Goal: Information Seeking & Learning: Learn about a topic

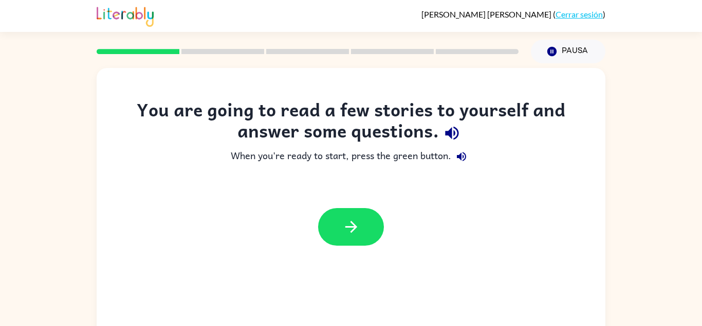
click at [469, 189] on div "You are going to read a few stories to yourself and answer some questions. When…" at bounding box center [351, 177] width 509 height 157
click at [349, 234] on icon "button" at bounding box center [351, 227] width 18 height 18
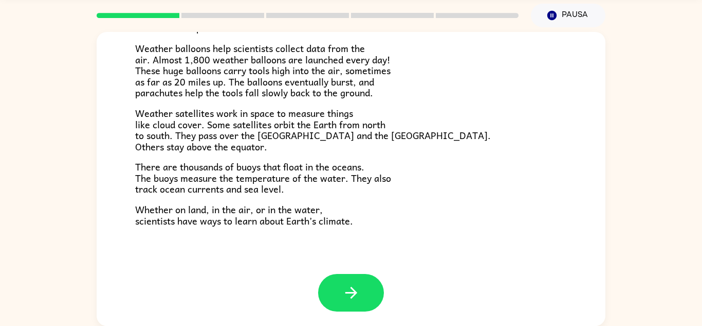
scroll to position [287, 0]
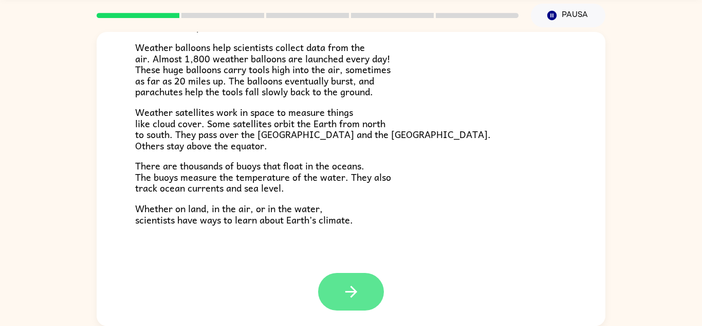
click at [366, 292] on button "button" at bounding box center [351, 292] width 66 height 38
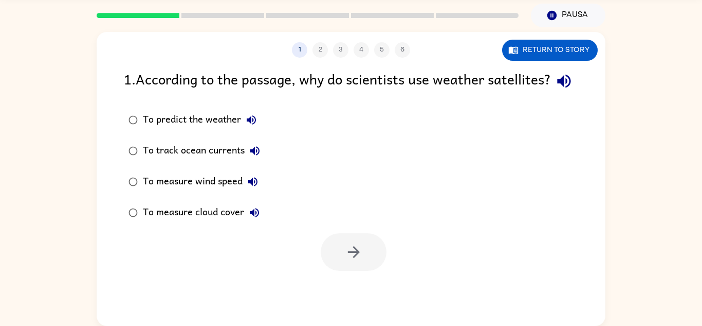
scroll to position [0, 0]
click at [555, 90] on icon "button" at bounding box center [564, 81] width 18 height 18
click at [254, 126] on icon "button" at bounding box center [251, 120] width 12 height 12
click at [257, 157] on icon "button" at bounding box center [255, 150] width 12 height 12
click at [252, 188] on icon "button" at bounding box center [253, 181] width 12 height 12
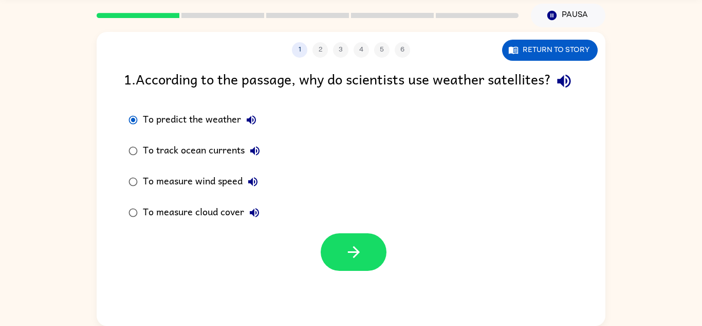
click at [260, 219] on icon "button" at bounding box center [254, 212] width 12 height 12
click at [353, 258] on icon "button" at bounding box center [354, 252] width 12 height 12
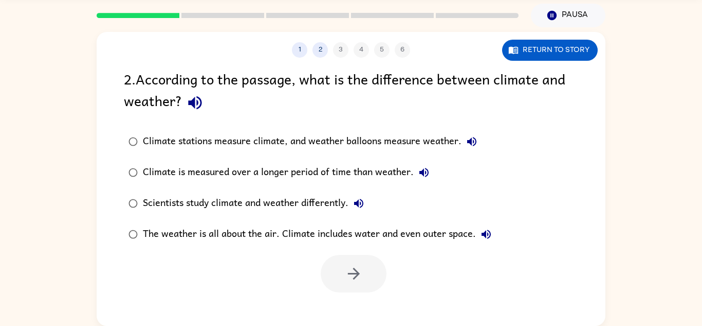
click at [481, 147] on button "Climate stations measure climate, and weather balloons measure weather." at bounding box center [472, 141] width 21 height 21
click at [477, 144] on icon "button" at bounding box center [472, 141] width 12 height 12
click at [198, 106] on icon "button" at bounding box center [194, 102] width 13 height 13
click at [187, 128] on label "Climate stations measure climate, and weather balloons measure weather." at bounding box center [310, 141] width 384 height 31
click at [477, 148] on icon "button" at bounding box center [472, 141] width 12 height 12
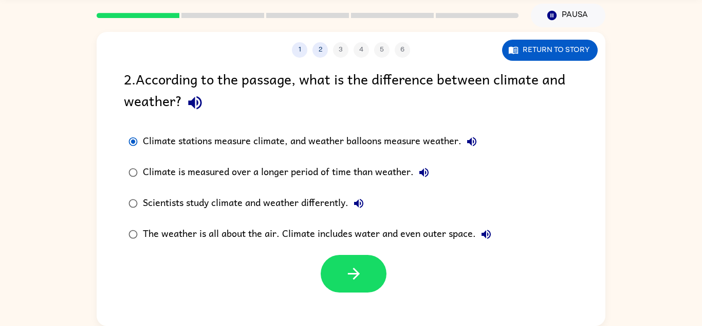
click at [426, 178] on icon "button" at bounding box center [424, 172] width 12 height 12
click at [367, 212] on div "Scientists study climate and weather differently." at bounding box center [256, 203] width 226 height 21
click at [360, 196] on button "Scientists study climate and weather differently." at bounding box center [359, 203] width 21 height 21
click at [369, 200] on button "Scientists study climate and weather differently." at bounding box center [359, 203] width 21 height 21
click at [361, 207] on icon "button" at bounding box center [359, 203] width 12 height 12
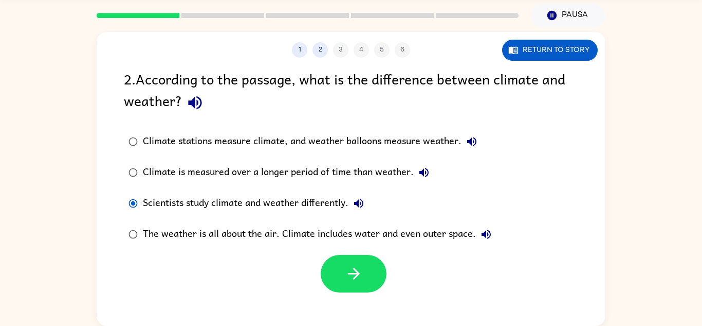
click at [487, 242] on button "The weather is all about the air. Climate includes water and even outer space." at bounding box center [486, 234] width 21 height 21
click at [363, 206] on icon "button" at bounding box center [358, 202] width 9 height 9
click at [356, 277] on icon "button" at bounding box center [354, 273] width 12 height 12
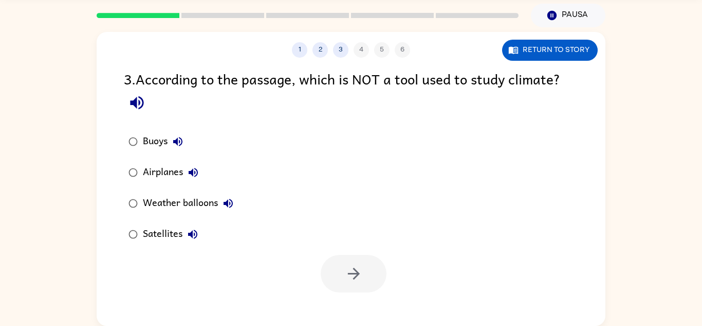
scroll to position [33, 0]
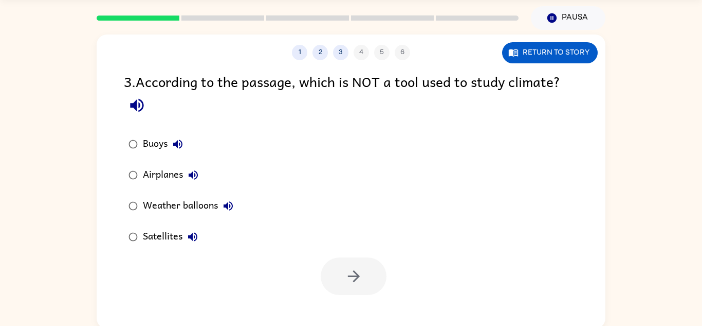
click at [141, 109] on icon "button" at bounding box center [136, 105] width 13 height 13
click at [176, 142] on icon "button" at bounding box center [178, 144] width 12 height 12
click at [198, 181] on icon "button" at bounding box center [193, 175] width 12 height 12
click at [237, 211] on button "Weather balloons" at bounding box center [228, 205] width 21 height 21
click at [192, 241] on icon "button" at bounding box center [193, 236] width 12 height 12
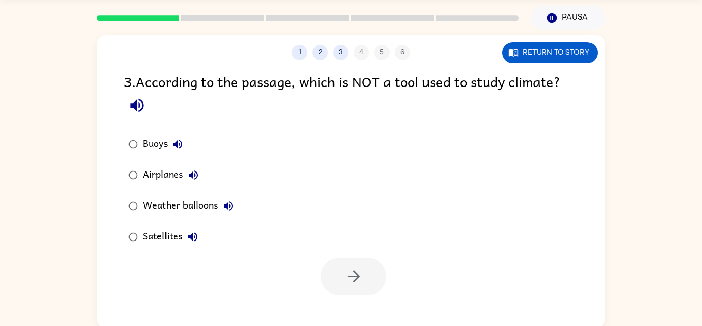
click at [203, 178] on button "Airplanes" at bounding box center [193, 175] width 21 height 21
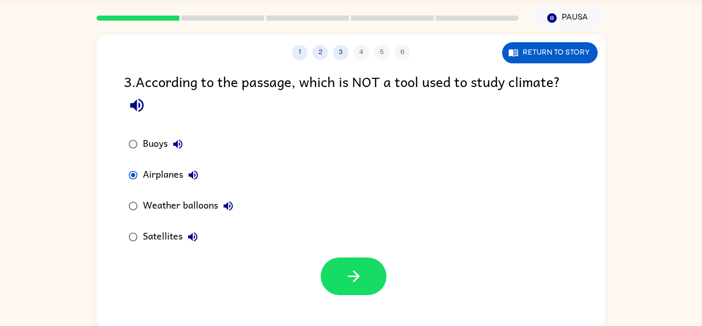
scroll to position [32, 0]
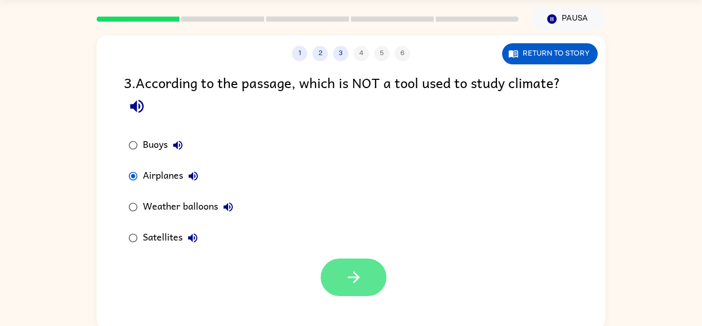
click at [378, 292] on button "button" at bounding box center [354, 277] width 66 height 38
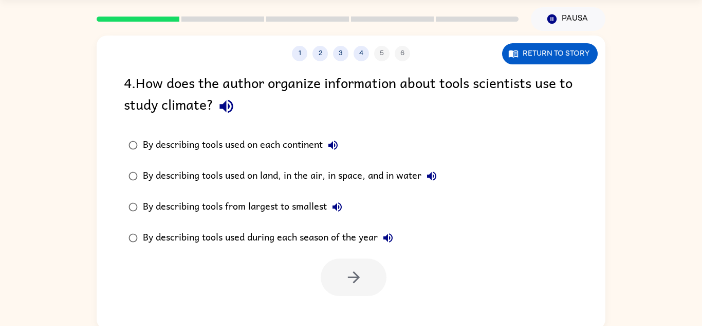
click at [224, 105] on icon "button" at bounding box center [226, 106] width 13 height 13
click at [335, 143] on icon "button" at bounding box center [333, 144] width 9 height 9
click at [434, 179] on icon "button" at bounding box center [432, 176] width 12 height 12
click at [172, 181] on div "By describing tools used on land, in the air, in space, and in water" at bounding box center [292, 176] width 299 height 21
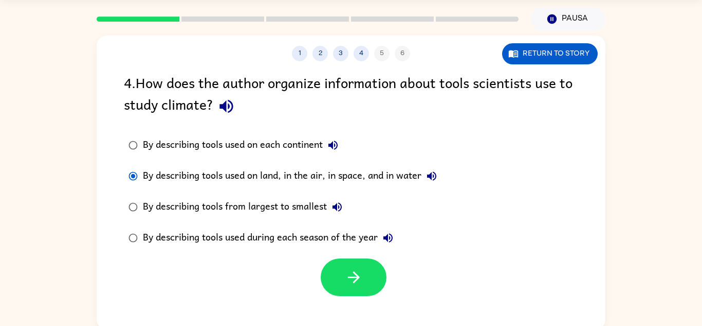
click at [344, 208] on icon "button" at bounding box center [337, 207] width 12 height 12
click at [447, 243] on label "By describing tools used during each season of the year" at bounding box center [282, 237] width 329 height 31
click at [396, 245] on button "By describing tools used during each season of the year" at bounding box center [388, 237] width 21 height 21
click at [396, 241] on button "By describing tools used during each season of the year" at bounding box center [388, 237] width 21 height 21
click at [379, 245] on div "By describing tools used during each season of the year" at bounding box center [271, 237] width 256 height 21
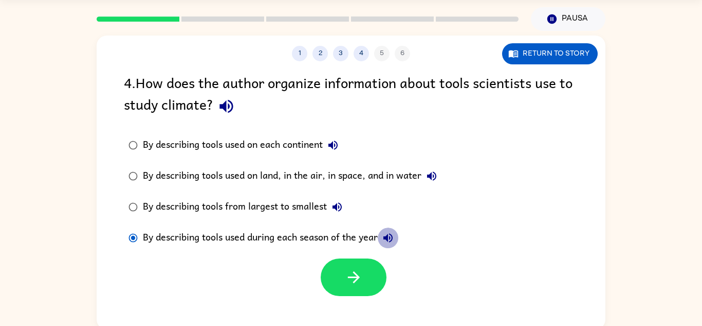
click at [391, 247] on button "By describing tools used during each season of the year" at bounding box center [388, 237] width 21 height 21
click at [392, 244] on icon "button" at bounding box center [388, 237] width 12 height 12
click at [390, 247] on button "By describing tools used during each season of the year" at bounding box center [388, 237] width 21 height 21
click at [344, 210] on icon "button" at bounding box center [337, 207] width 12 height 12
click at [438, 179] on icon "button" at bounding box center [432, 176] width 12 height 12
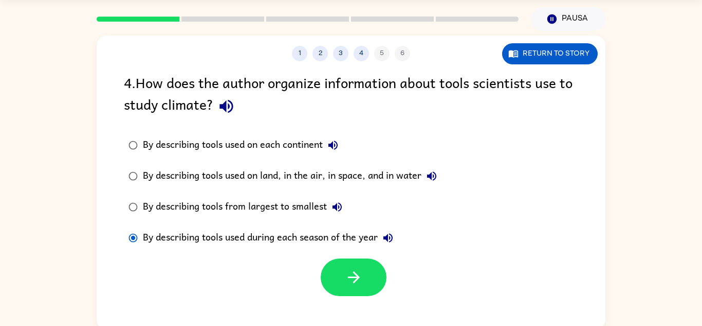
click at [150, 180] on div "By describing tools used on land, in the air, in space, and in water" at bounding box center [292, 176] width 299 height 21
click at [355, 290] on button "button" at bounding box center [354, 277] width 66 height 38
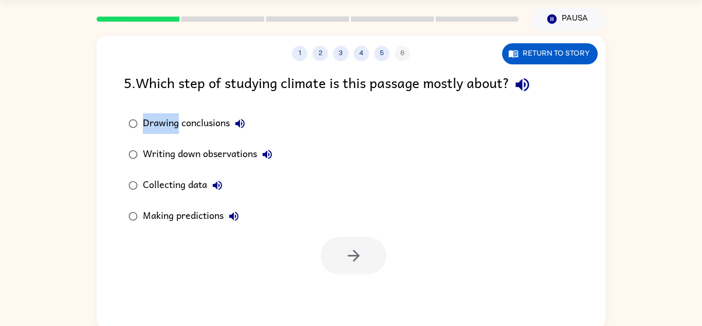
click at [531, 85] on icon "button" at bounding box center [523, 85] width 18 height 18
click at [265, 123] on label "Drawing conclusions" at bounding box center [200, 123] width 165 height 31
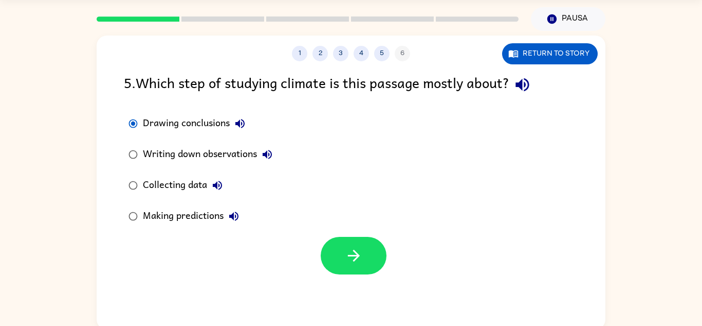
click at [248, 128] on button "Drawing conclusions" at bounding box center [240, 123] width 21 height 21
click at [276, 156] on button "Writing down observations" at bounding box center [267, 154] width 21 height 21
click at [225, 182] on button "Collecting data" at bounding box center [217, 185] width 21 height 21
click at [243, 213] on button "Making predictions" at bounding box center [234, 216] width 21 height 21
click at [347, 257] on icon "button" at bounding box center [354, 255] width 18 height 18
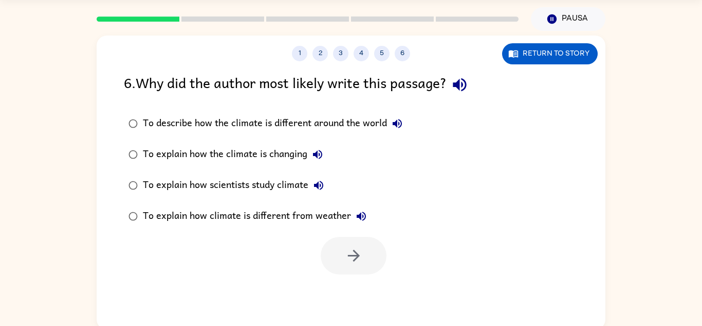
click at [464, 94] on button "button" at bounding box center [460, 84] width 26 height 26
click at [401, 123] on icon "button" at bounding box center [397, 123] width 12 height 12
click at [324, 155] on icon "button" at bounding box center [318, 154] width 12 height 12
click at [261, 155] on div "To explain how the climate is changing" at bounding box center [235, 154] width 185 height 21
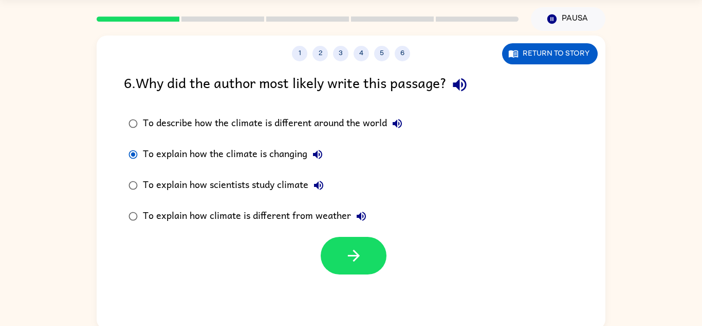
click at [323, 184] on icon "button" at bounding box center [318, 184] width 9 height 9
click at [368, 220] on button "To explain how climate is different from weather" at bounding box center [361, 216] width 21 height 21
click at [339, 251] on button "button" at bounding box center [354, 256] width 66 height 38
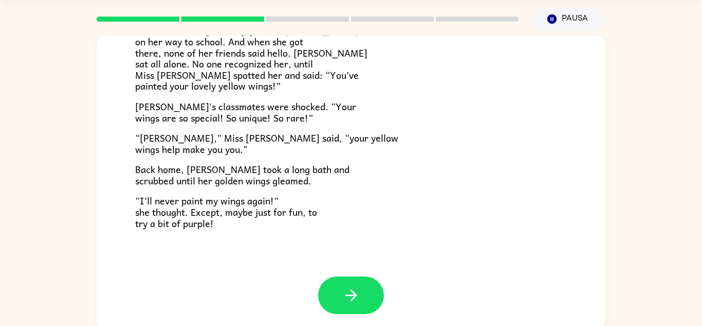
scroll to position [36, 0]
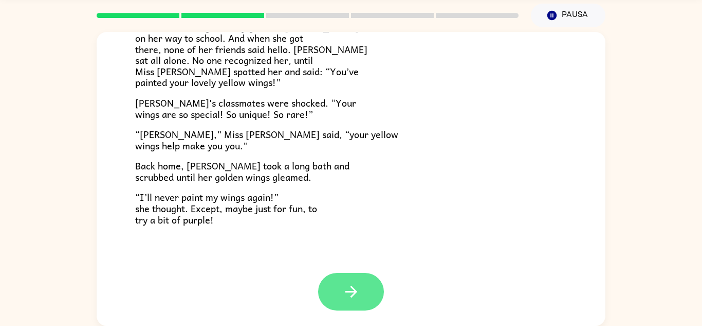
click at [360, 283] on icon "button" at bounding box center [351, 291] width 18 height 18
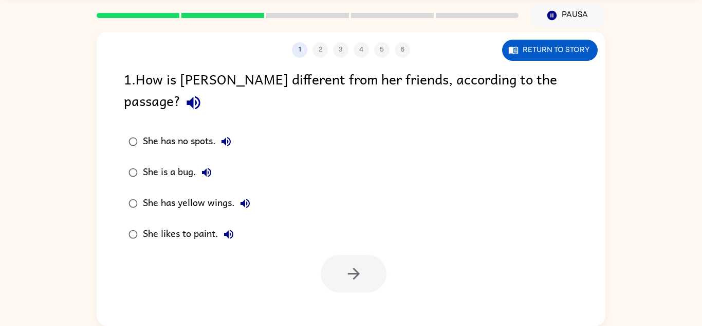
scroll to position [0, 0]
click at [203, 94] on icon "button" at bounding box center [194, 103] width 18 height 18
click at [498, 150] on div "She has no spots. She is a bug. She has yellow wings. She likes to paint." at bounding box center [365, 187] width 482 height 123
click at [485, 185] on div "She has no spots. She is a bug. She has yellow wings. She likes to paint." at bounding box center [365, 187] width 482 height 123
click at [245, 198] on icon "button" at bounding box center [245, 202] width 9 height 9
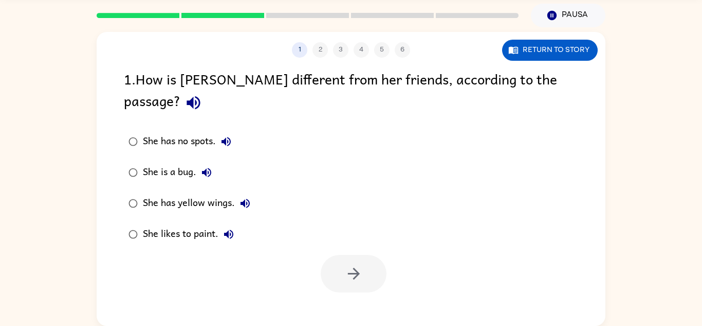
click at [239, 224] on button "She likes to paint." at bounding box center [229, 234] width 21 height 21
click at [336, 263] on button "button" at bounding box center [354, 274] width 66 height 38
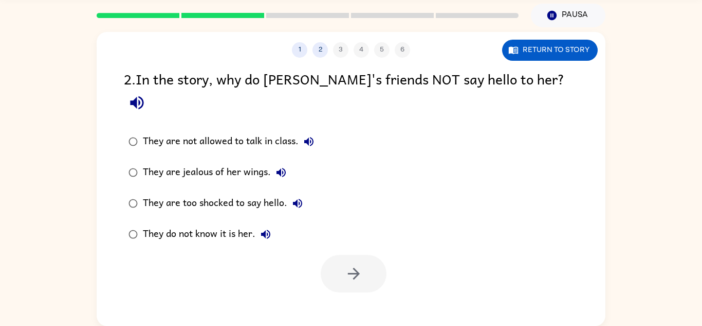
click at [304, 131] on button "They are not allowed to talk in class." at bounding box center [309, 141] width 21 height 21
click at [146, 94] on icon "button" at bounding box center [137, 103] width 18 height 18
click at [287, 162] on button "They are jealous of her wings." at bounding box center [281, 172] width 21 height 21
click at [302, 197] on icon "button" at bounding box center [298, 203] width 12 height 12
click at [273, 224] on button "They do not know it is her." at bounding box center [266, 234] width 21 height 21
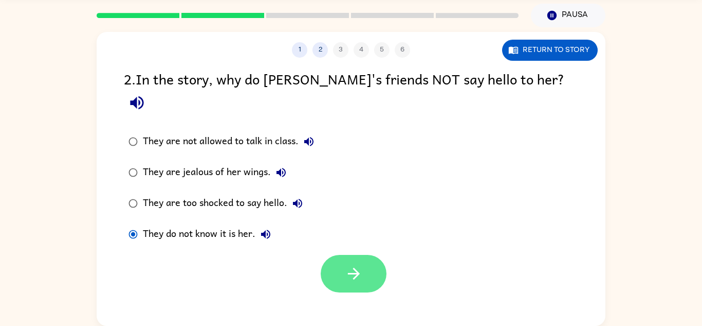
click at [373, 262] on button "button" at bounding box center [354, 274] width 66 height 38
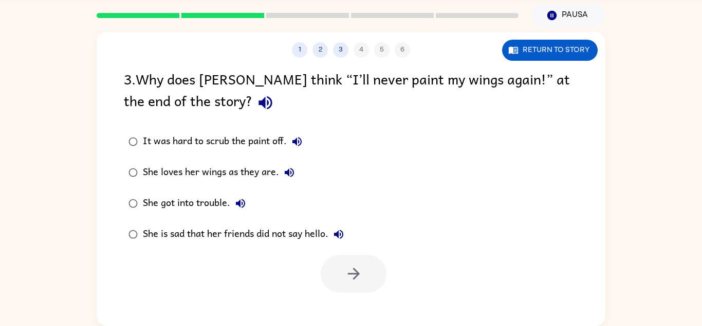
click at [257, 110] on icon "button" at bounding box center [266, 103] width 18 height 18
click at [300, 147] on icon "button" at bounding box center [297, 141] width 12 height 12
click at [284, 174] on icon "button" at bounding box center [289, 172] width 12 height 12
click at [250, 202] on button "She got into trouble." at bounding box center [240, 203] width 21 height 21
click at [349, 239] on button "She is sad that her friends did not say hello." at bounding box center [339, 234] width 21 height 21
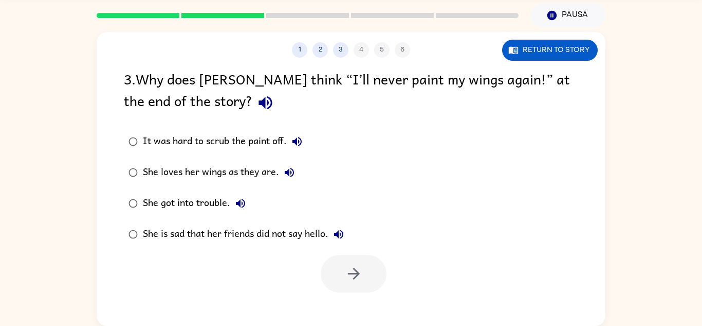
click at [268, 256] on div at bounding box center [351, 270] width 509 height 43
click at [268, 244] on div "She is sad that her friends did not say hello." at bounding box center [246, 234] width 206 height 21
click at [357, 285] on button "button" at bounding box center [354, 274] width 66 height 38
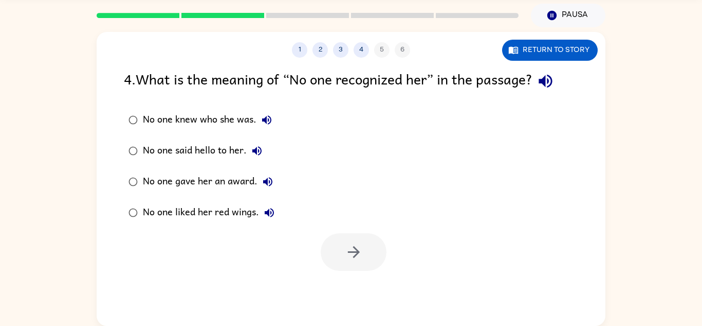
click at [284, 124] on label "No one knew who she was." at bounding box center [201, 119] width 167 height 31
click at [265, 111] on button "No one knew who she was." at bounding box center [267, 120] width 21 height 21
click at [559, 84] on button "button" at bounding box center [546, 81] width 26 height 26
click at [310, 109] on div "No one knew who she was. No one said hello to her. No one gave her an award. No…" at bounding box center [365, 165] width 482 height 123
click at [266, 110] on button "No one knew who she was." at bounding box center [267, 120] width 21 height 21
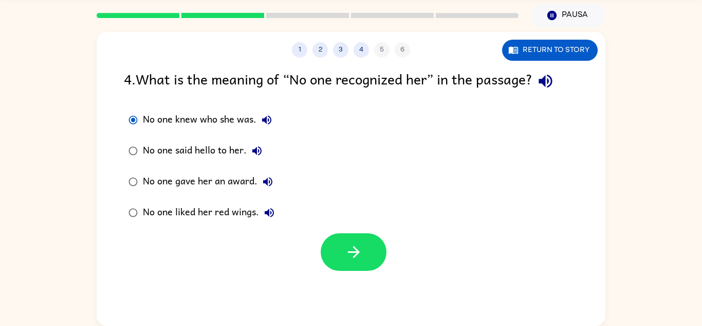
click at [258, 150] on icon "button" at bounding box center [257, 150] width 12 height 12
click at [273, 190] on button "No one gave her an award." at bounding box center [268, 181] width 21 height 21
click at [277, 211] on button "No one liked her red wings." at bounding box center [269, 212] width 21 height 21
click at [309, 93] on div "4 . What is the meaning of “No one recognized her” in the passage?" at bounding box center [351, 81] width 455 height 26
click at [265, 117] on icon "button" at bounding box center [267, 120] width 12 height 12
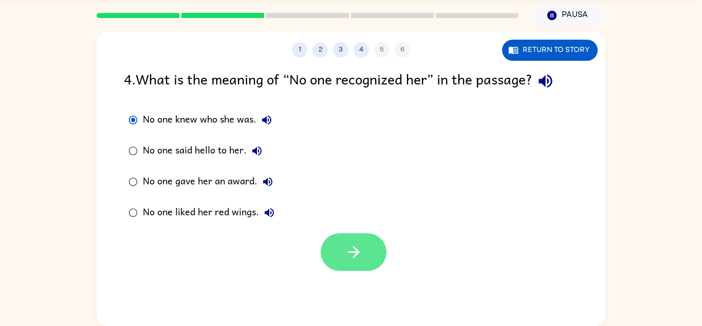
click at [371, 259] on button "button" at bounding box center [354, 252] width 66 height 38
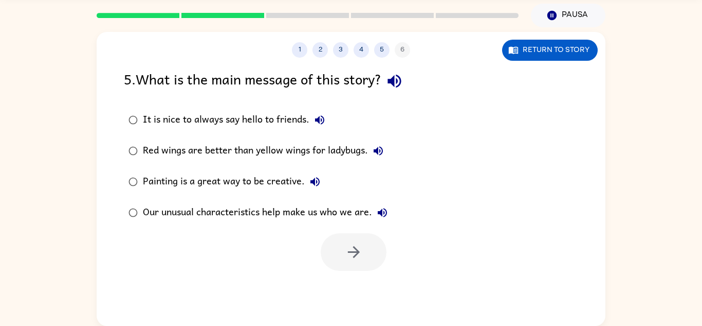
click at [321, 122] on icon "button" at bounding box center [320, 120] width 12 height 12
click at [377, 155] on icon "button" at bounding box center [378, 150] width 12 height 12
click at [318, 189] on button "Painting is a great way to be creative." at bounding box center [315, 181] width 21 height 21
click at [321, 183] on button "Painting is a great way to be creative." at bounding box center [315, 181] width 21 height 21
click at [310, 179] on icon "button" at bounding box center [315, 181] width 12 height 12
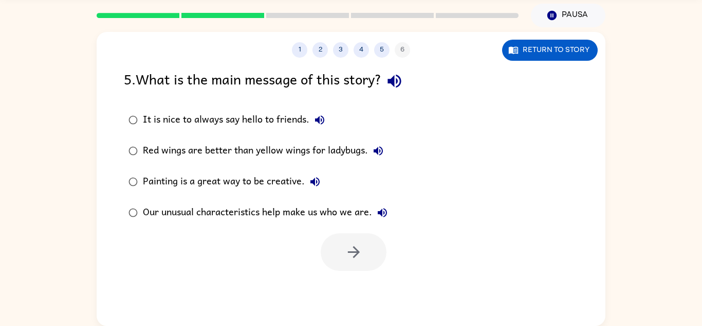
click at [386, 218] on icon "button" at bounding box center [382, 212] width 12 height 12
click at [193, 222] on div "Our unusual characteristics help make us who we are." at bounding box center [268, 212] width 250 height 21
click at [401, 82] on icon "button" at bounding box center [394, 81] width 13 height 13
click at [365, 255] on button "button" at bounding box center [354, 252] width 66 height 38
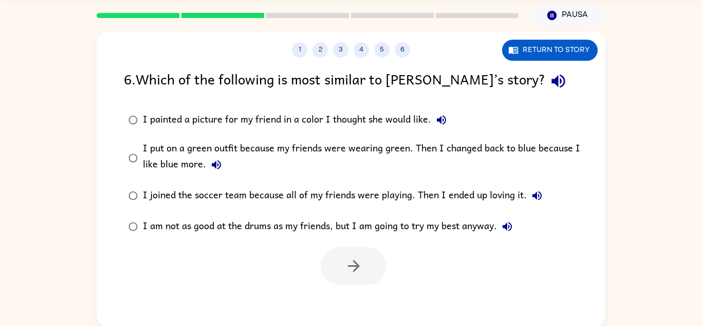
click at [546, 92] on button "button" at bounding box center [559, 81] width 26 height 26
click at [443, 118] on icon "button" at bounding box center [441, 119] width 9 height 9
click at [216, 169] on icon "button" at bounding box center [216, 164] width 12 height 12
click at [537, 196] on icon "button" at bounding box center [537, 195] width 12 height 12
click at [517, 228] on button "I am not as good at the drums as my friends, but I am going to try my best anyw…" at bounding box center [507, 226] width 21 height 21
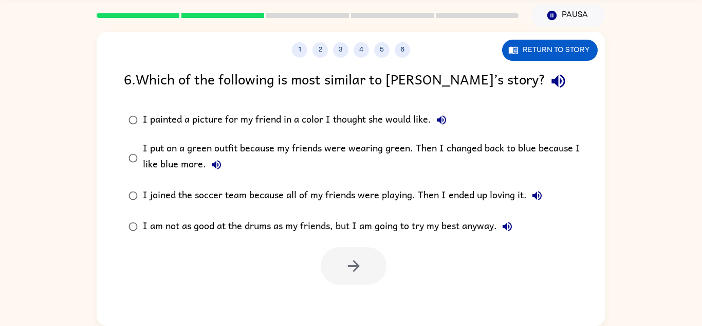
click at [497, 261] on div at bounding box center [351, 263] width 509 height 43
click at [489, 270] on div at bounding box center [351, 263] width 509 height 43
click at [498, 283] on div at bounding box center [351, 263] width 509 height 43
click at [502, 283] on div at bounding box center [351, 263] width 509 height 43
click at [502, 298] on div "1 2 3 4 5 6 Return to story 6 . Which of the following is most similar to [PERS…" at bounding box center [351, 179] width 509 height 294
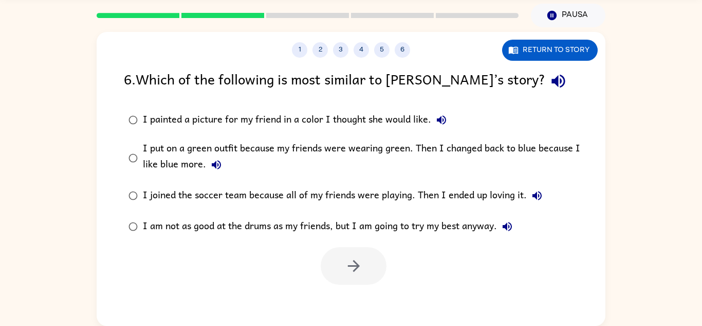
click at [500, 294] on div "1 2 3 4 5 6 Return to story 6 . Which of the following is most similar to [PERS…" at bounding box center [351, 179] width 509 height 294
click at [512, 290] on div "1 2 3 4 5 6 Return to story 6 . Which of the following is most similar to [PERS…" at bounding box center [351, 179] width 509 height 294
click at [518, 294] on div "1 2 3 4 5 6 Return to story 6 . Which of the following is most similar to [PERS…" at bounding box center [351, 179] width 509 height 294
click at [514, 295] on div "1 2 3 4 5 6 Return to story 6 . Which of the following is most similar to [PERS…" at bounding box center [351, 179] width 509 height 294
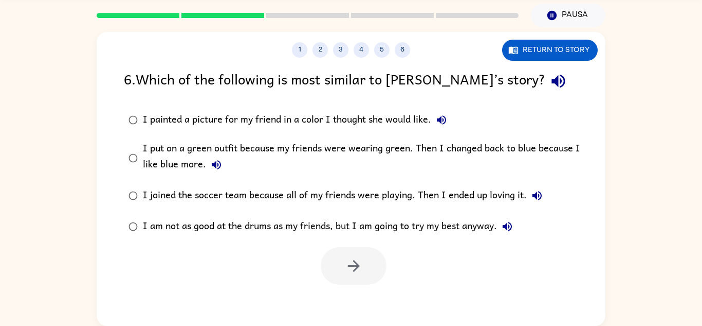
click at [516, 296] on div "1 2 3 4 5 6 Return to story 6 . Which of the following is most similar to [PERS…" at bounding box center [351, 179] width 509 height 294
click at [515, 295] on div "1 2 3 4 5 6 Return to story 6 . Which of the following is most similar to [PERS…" at bounding box center [351, 179] width 509 height 294
click at [515, 300] on div "1 2 3 4 5 6 Return to story 6 . Which of the following is most similar to [PERS…" at bounding box center [351, 179] width 509 height 294
click at [512, 298] on div "1 2 3 4 5 6 Return to story 6 . Which of the following is most similar to [PERS…" at bounding box center [351, 179] width 509 height 294
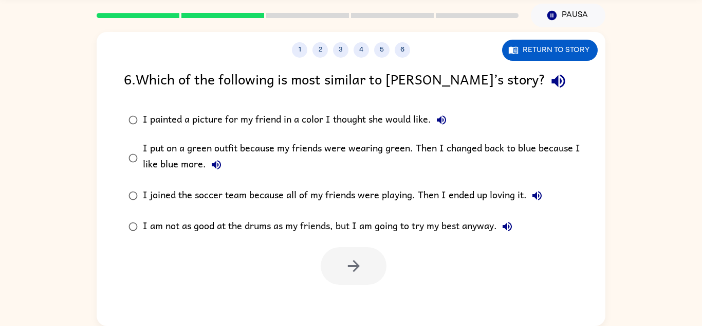
click at [509, 294] on div "1 2 3 4 5 6 Return to story 6 . Which of the following is most similar to [PERS…" at bounding box center [351, 179] width 509 height 294
click at [509, 291] on div "1 2 3 4 5 6 Return to story 6 . Which of the following is most similar to [PERS…" at bounding box center [351, 179] width 509 height 294
click at [217, 171] on button "I put on a green outfit because my friends were wearing green. Then I changed b…" at bounding box center [216, 164] width 21 height 21
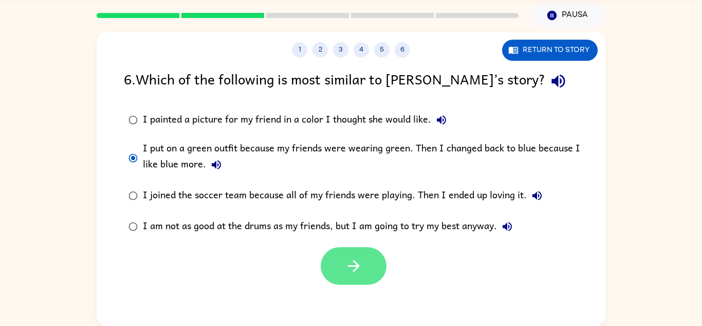
click at [374, 272] on button "button" at bounding box center [354, 266] width 66 height 38
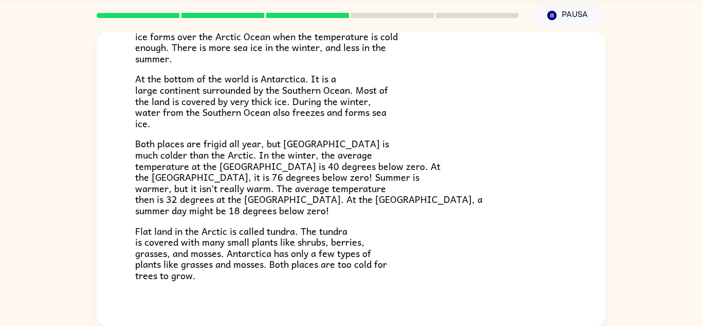
scroll to position [217, 0]
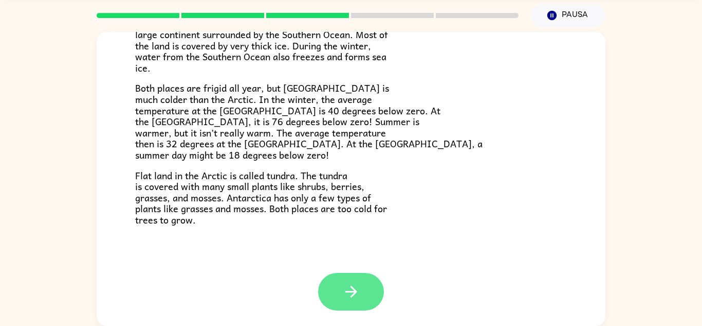
click at [346, 296] on icon "button" at bounding box center [351, 291] width 18 height 18
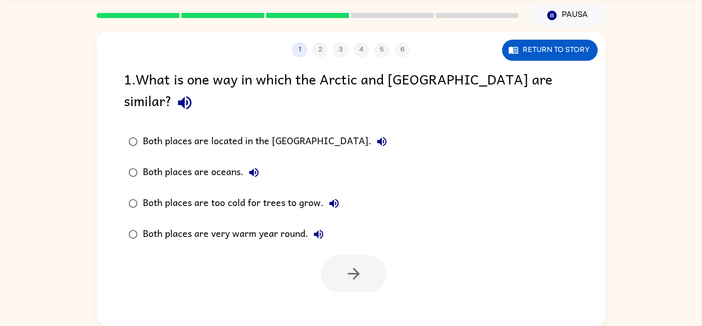
scroll to position [0, 0]
click at [194, 94] on icon "button" at bounding box center [185, 103] width 18 height 18
click at [376, 135] on icon "button" at bounding box center [382, 141] width 12 height 12
click at [277, 157] on label "Both places are oceans." at bounding box center [257, 172] width 279 height 31
click at [257, 166] on icon "button" at bounding box center [254, 172] width 12 height 12
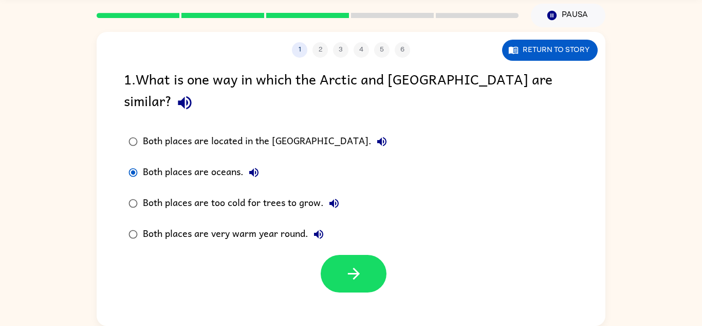
click at [335, 193] on button "Both places are too cold for trees to grow." at bounding box center [334, 203] width 21 height 21
click at [322, 228] on icon "button" at bounding box center [319, 234] width 12 height 12
click at [305, 193] on div "Both places are too cold for trees to grow." at bounding box center [244, 203] width 202 height 21
click at [333, 264] on button "button" at bounding box center [354, 274] width 66 height 38
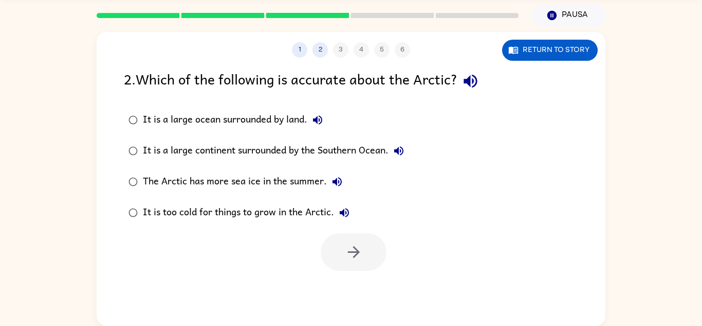
click at [480, 87] on icon "button" at bounding box center [471, 81] width 18 height 18
click at [324, 137] on label "It is a large continent surrounded by the Southern Ocean." at bounding box center [266, 150] width 296 height 31
click at [311, 117] on button "It is a large ocean surrounded by land." at bounding box center [318, 120] width 21 height 21
click at [414, 167] on label "The Arctic has more sea ice in the summer." at bounding box center [266, 181] width 296 height 31
click at [439, 169] on div "It is a large ocean surrounded by land. It is a large continent surrounded by t…" at bounding box center [365, 165] width 482 height 123
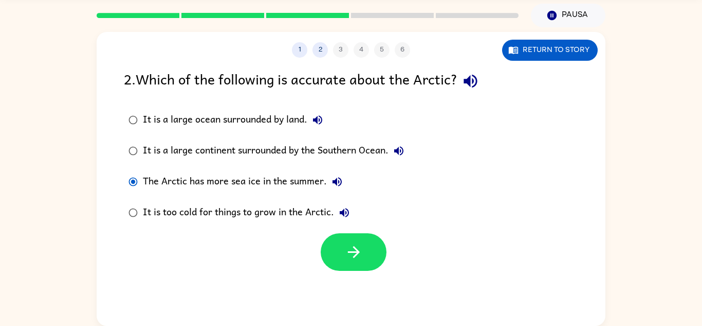
click at [403, 147] on icon "button" at bounding box center [399, 150] width 12 height 12
click at [341, 192] on div "The Arctic has more sea ice in the summer." at bounding box center [245, 181] width 205 height 21
click at [367, 138] on label "It is a large continent surrounded by the Southern Ocean." at bounding box center [266, 150] width 296 height 31
click at [340, 188] on button "The Arctic has more sea ice in the summer." at bounding box center [337, 181] width 21 height 21
click at [346, 220] on button "It is too cold for things to grow in the Arctic." at bounding box center [344, 212] width 21 height 21
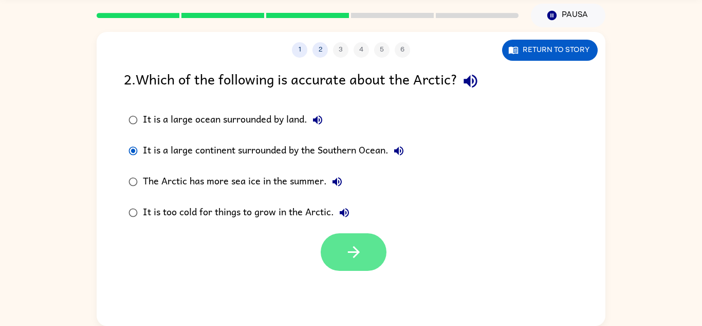
click at [369, 243] on button "button" at bounding box center [354, 252] width 66 height 38
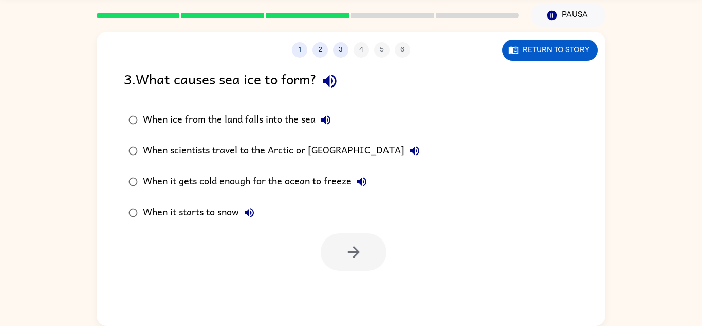
click at [333, 83] on icon "button" at bounding box center [329, 81] width 13 height 13
click at [334, 128] on div "When ice from the land falls into the sea" at bounding box center [239, 120] width 193 height 21
click at [332, 120] on icon "button" at bounding box center [326, 120] width 12 height 12
click at [410, 150] on icon "button" at bounding box center [414, 150] width 9 height 9
click at [361, 183] on icon "button" at bounding box center [361, 181] width 9 height 9
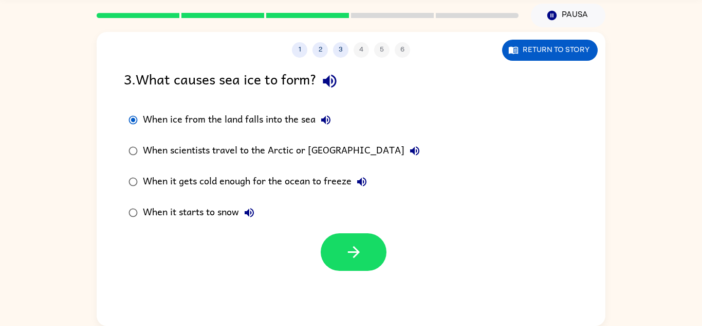
click at [286, 180] on div "When it gets cold enough for the ocean to freeze" at bounding box center [257, 181] width 229 height 21
click at [245, 215] on icon "button" at bounding box center [249, 212] width 12 height 12
click at [352, 254] on icon "button" at bounding box center [354, 252] width 18 height 18
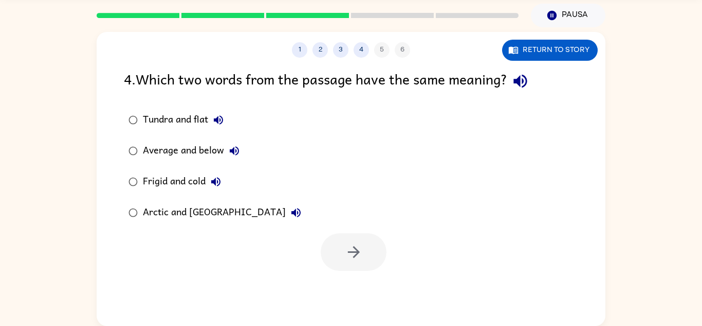
click at [526, 80] on icon "button" at bounding box center [521, 81] width 18 height 18
click at [226, 116] on button "Tundra and flat" at bounding box center [218, 120] width 21 height 21
click at [238, 149] on icon "button" at bounding box center [234, 150] width 9 height 9
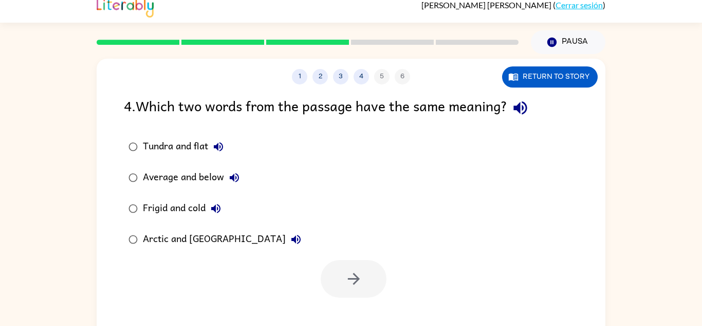
scroll to position [9, 0]
click at [220, 204] on icon "button" at bounding box center [216, 209] width 12 height 12
click at [286, 239] on button "Arctic and [GEOGRAPHIC_DATA]" at bounding box center [296, 239] width 21 height 21
click at [176, 207] on div "Frigid and cold" at bounding box center [184, 208] width 83 height 21
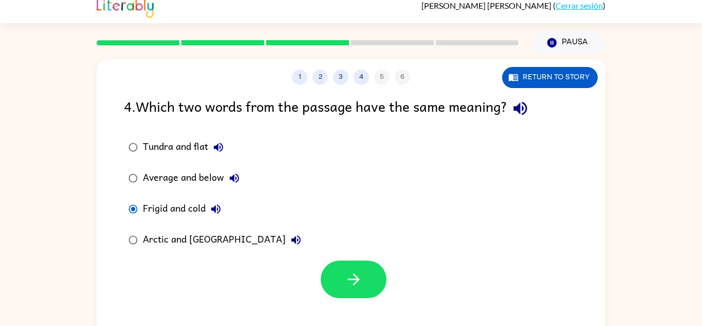
click at [376, 305] on div "1 2 3 4 5 6 Return to story 4 . Which two words from the passage have the same …" at bounding box center [351, 206] width 509 height 294
click at [366, 274] on button "button" at bounding box center [354, 279] width 66 height 38
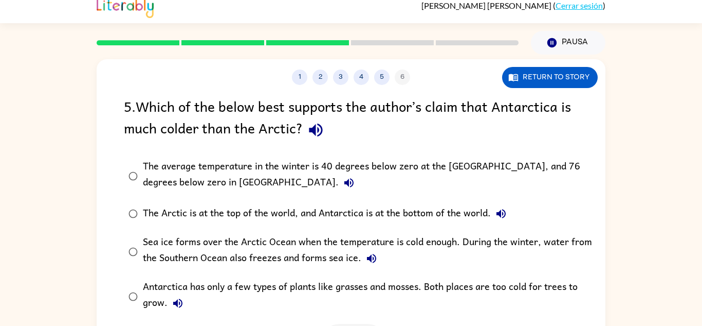
click at [328, 131] on button "button" at bounding box center [316, 130] width 26 height 26
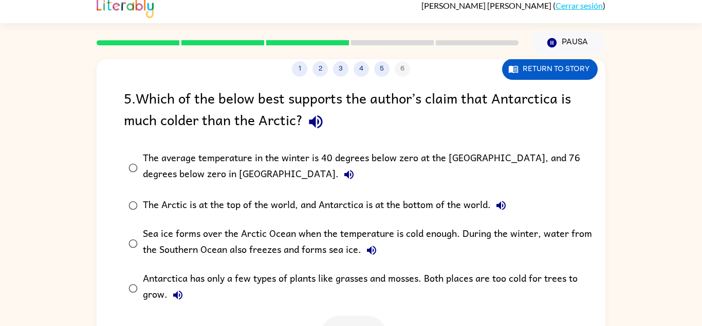
click at [343, 180] on icon "button" at bounding box center [349, 174] width 12 height 12
click at [505, 206] on icon "button" at bounding box center [501, 205] width 12 height 12
click at [430, 211] on div "The Arctic is at the top of the world, and Antarctica is at the bottom of the w…" at bounding box center [327, 205] width 369 height 21
click at [373, 251] on icon "button" at bounding box center [371, 249] width 9 height 9
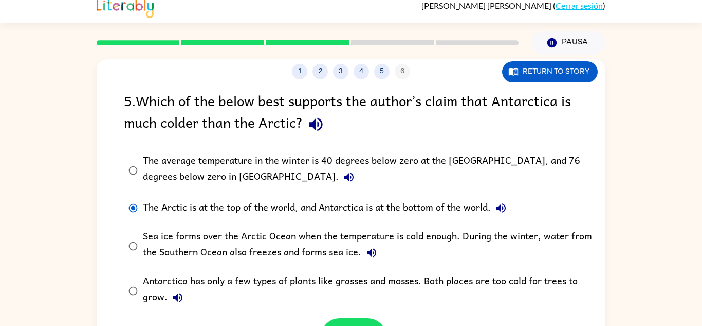
click at [180, 297] on icon "button" at bounding box center [178, 297] width 12 height 12
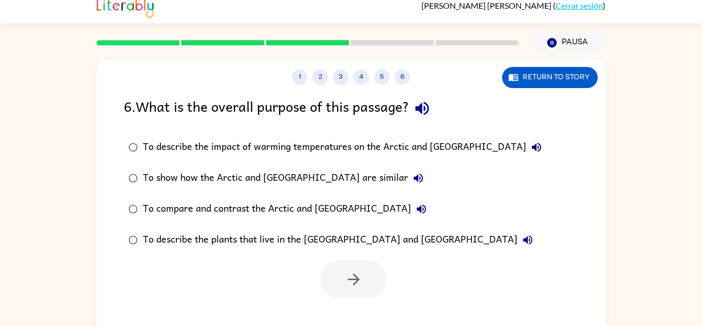
scroll to position [0, 0]
click at [436, 114] on button "button" at bounding box center [422, 108] width 26 height 26
click at [527, 149] on button "To describe the impact of warming temperatures on the Arctic and [GEOGRAPHIC_DA…" at bounding box center [537, 147] width 21 height 21
click at [531, 144] on icon "button" at bounding box center [537, 147] width 12 height 12
click at [527, 142] on button "To describe the impact of warming temperatures on the Arctic and [GEOGRAPHIC_DA…" at bounding box center [537, 147] width 21 height 21
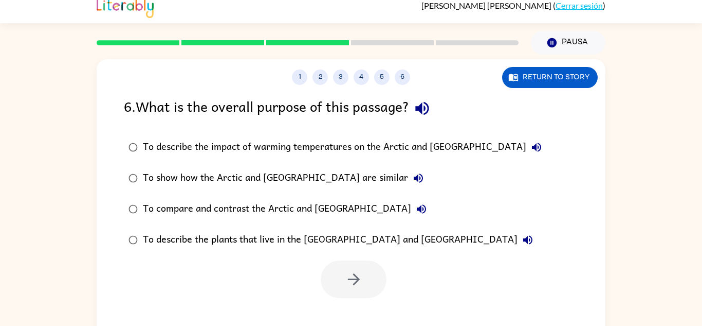
click at [412, 176] on icon "button" at bounding box center [418, 178] width 12 height 12
click at [318, 171] on div "To show how the Arctic and [GEOGRAPHIC_DATA] are similar" at bounding box center [286, 178] width 286 height 21
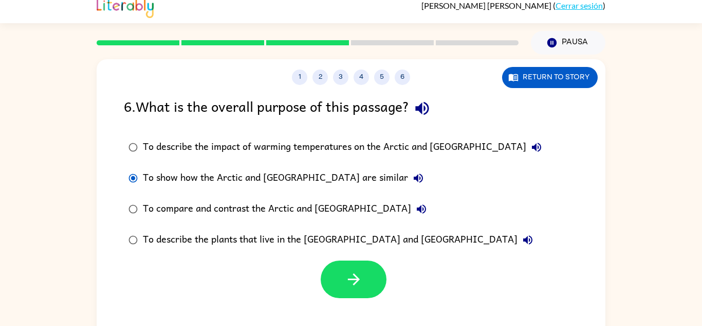
click at [415, 204] on icon "button" at bounding box center [421, 209] width 12 height 12
click at [286, 217] on div "To compare and contrast the Arctic and [GEOGRAPHIC_DATA]" at bounding box center [287, 208] width 289 height 21
click at [518, 249] on button "To describe the plants that live in the [GEOGRAPHIC_DATA] and [GEOGRAPHIC_DATA]" at bounding box center [528, 239] width 21 height 21
click at [349, 286] on icon "button" at bounding box center [354, 279] width 18 height 18
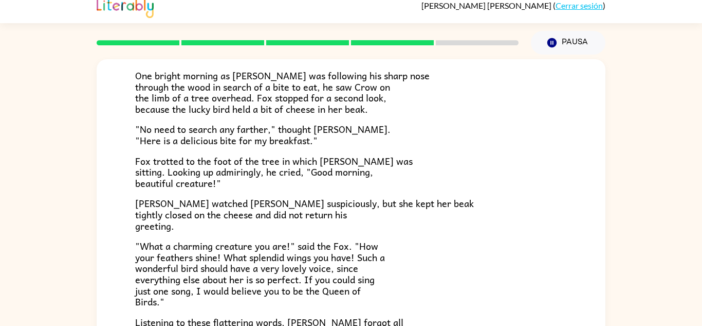
scroll to position [74, 0]
click at [19, 266] on div "The Fox and the Crow One bright morning as [PERSON_NAME] was following his shar…" at bounding box center [351, 204] width 702 height 298
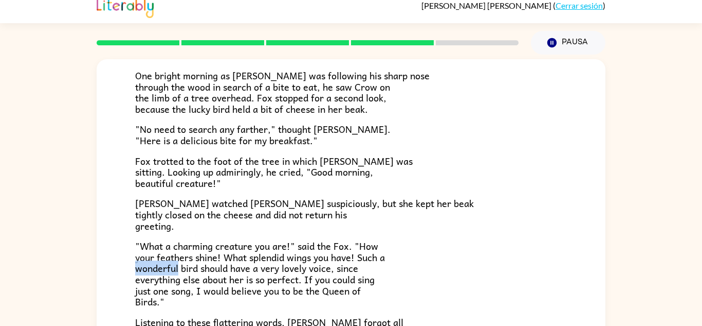
click at [19, 266] on div "The Fox and the Crow One bright morning as [PERSON_NAME] was following his shar…" at bounding box center [351, 204] width 702 height 298
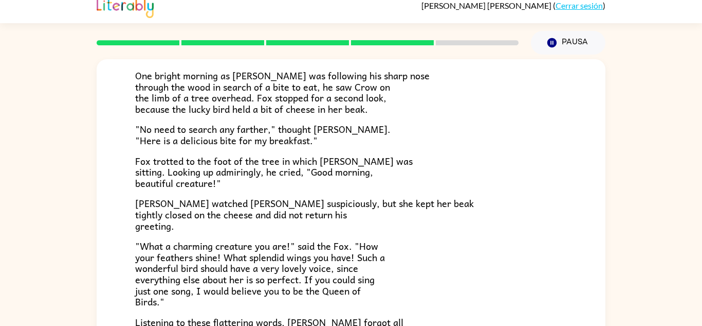
click at [19, 266] on div "The Fox and the Crow One bright morning as [PERSON_NAME] was following his shar…" at bounding box center [351, 204] width 702 height 298
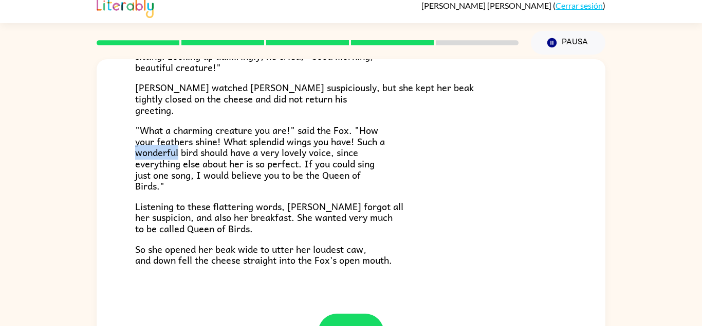
scroll to position [202, 0]
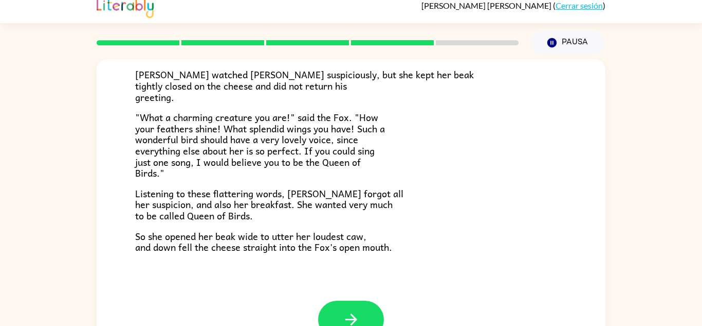
click at [17, 259] on div "The Fox and the Crow One bright morning as [PERSON_NAME] was following his shar…" at bounding box center [351, 204] width 702 height 298
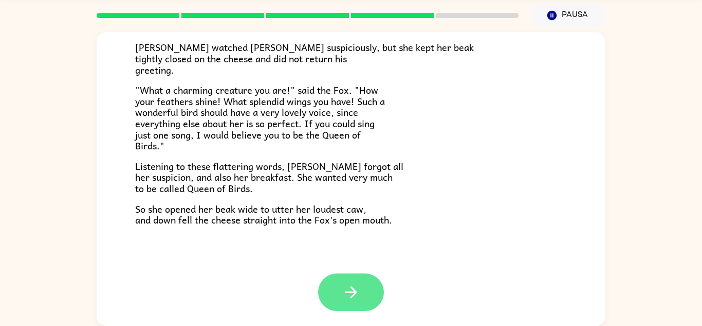
click at [342, 289] on icon "button" at bounding box center [351, 292] width 18 height 18
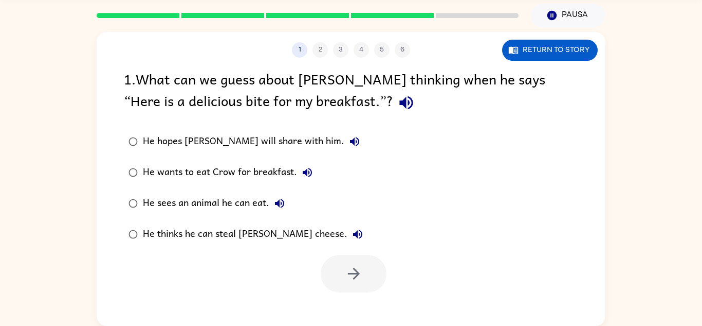
scroll to position [0, 0]
click at [17, 259] on div "1 2 3 4 5 6 Return to story 1 . What can we guess about [PERSON_NAME] thinking …" at bounding box center [351, 176] width 702 height 298
click at [400, 102] on icon "button" at bounding box center [406, 102] width 13 height 13
click at [350, 143] on icon "button" at bounding box center [354, 141] width 9 height 9
click at [304, 169] on icon "button" at bounding box center [307, 172] width 12 height 12
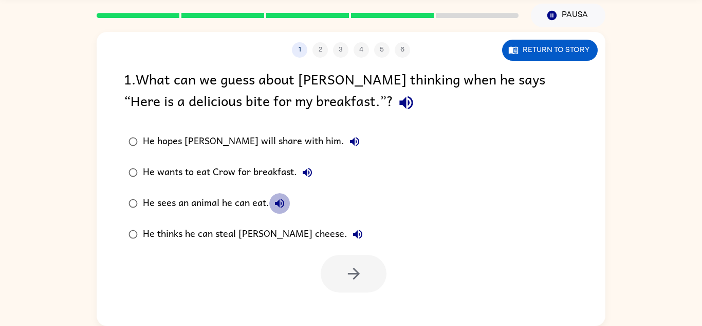
click at [281, 204] on icon "button" at bounding box center [279, 202] width 9 height 9
click at [309, 190] on label "He sees an animal he can eat." at bounding box center [245, 203] width 255 height 31
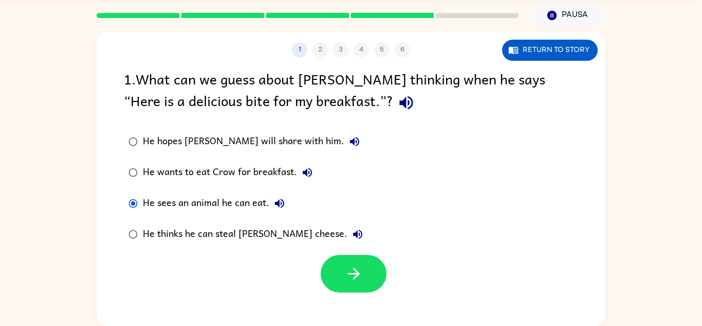
click at [316, 177] on div "He wants to eat Crow for breakfast." at bounding box center [230, 172] width 175 height 21
click at [315, 178] on button "He wants to eat Crow for breakfast." at bounding box center [307, 172] width 21 height 21
click at [282, 198] on icon "button" at bounding box center [280, 203] width 12 height 12
click at [348, 231] on button "He thinks he can steal [PERSON_NAME] cheese." at bounding box center [358, 234] width 21 height 21
click at [170, 221] on label "He thinks he can steal [PERSON_NAME] cheese." at bounding box center [245, 234] width 255 height 31
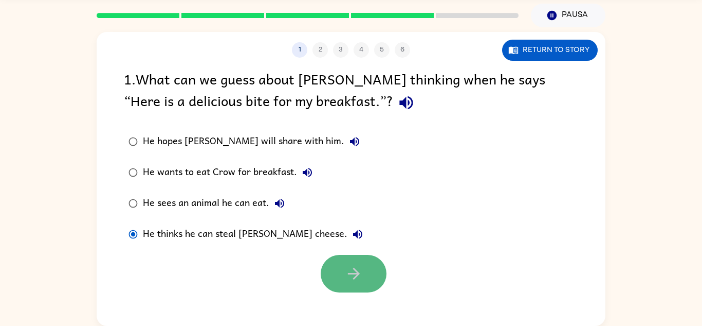
click at [340, 282] on button "button" at bounding box center [354, 274] width 66 height 38
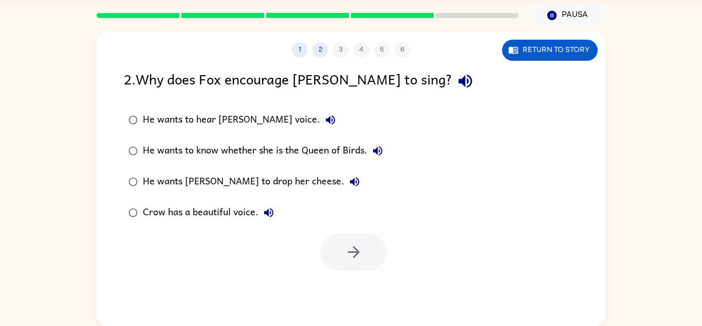
click at [457, 80] on icon "button" at bounding box center [466, 81] width 18 height 18
click at [326, 119] on icon "button" at bounding box center [330, 119] width 9 height 9
click at [383, 146] on icon "button" at bounding box center [378, 150] width 12 height 12
click at [349, 179] on icon "button" at bounding box center [355, 181] width 12 height 12
click at [251, 174] on div "He wants [PERSON_NAME] to drop her cheese." at bounding box center [254, 181] width 222 height 21
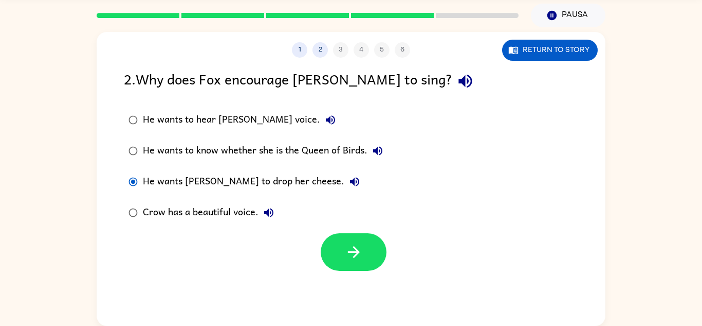
click at [273, 226] on label "Crow has a beautiful voice." at bounding box center [255, 212] width 275 height 31
click at [267, 208] on icon "button" at bounding box center [269, 212] width 12 height 12
click at [213, 167] on label "He wants [PERSON_NAME] to drop her cheese." at bounding box center [255, 181] width 275 height 31
click at [366, 241] on button "button" at bounding box center [354, 252] width 66 height 38
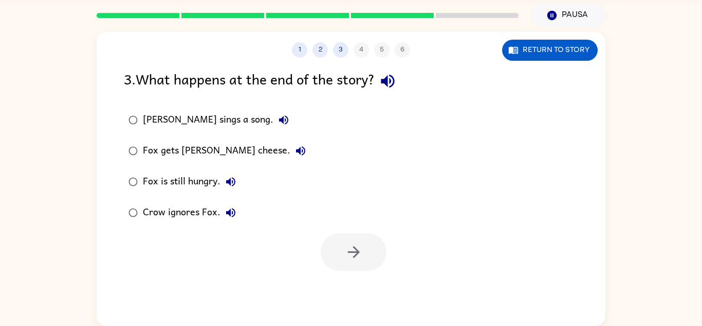
click at [383, 83] on icon "button" at bounding box center [388, 81] width 18 height 18
click at [279, 119] on icon "button" at bounding box center [283, 119] width 9 height 9
click at [291, 144] on button "Fox gets [PERSON_NAME] cheese." at bounding box center [301, 150] width 21 height 21
click at [172, 151] on div "Fox gets [PERSON_NAME] cheese." at bounding box center [227, 150] width 168 height 21
click at [226, 185] on icon "button" at bounding box center [231, 181] width 12 height 12
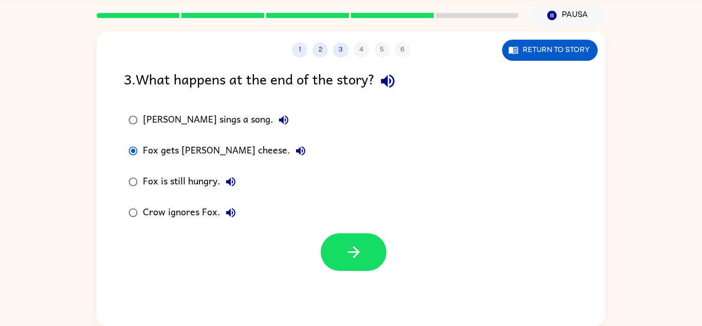
click at [231, 216] on icon "button" at bounding box center [231, 212] width 12 height 12
click at [367, 235] on button "button" at bounding box center [354, 252] width 66 height 38
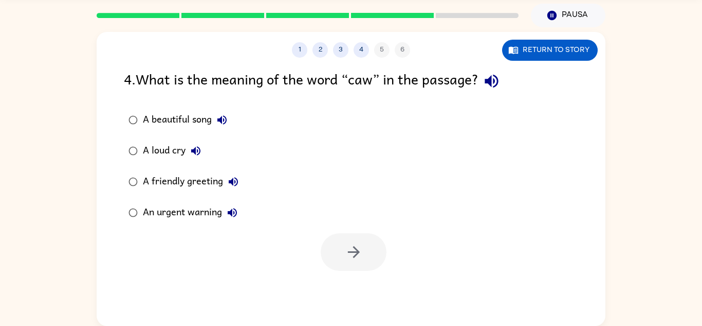
click at [495, 93] on button "button" at bounding box center [492, 81] width 26 height 26
click at [231, 119] on button "A beautiful song" at bounding box center [222, 120] width 21 height 21
click at [200, 126] on div "A beautiful song" at bounding box center [187, 120] width 89 height 21
click at [205, 147] on button "A loud cry" at bounding box center [196, 150] width 21 height 21
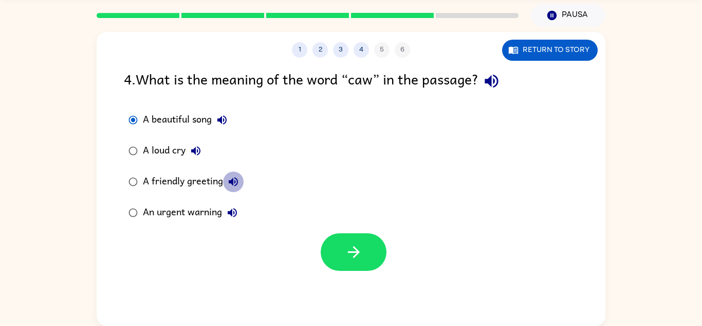
click at [243, 178] on button "A friendly greeting" at bounding box center [233, 181] width 21 height 21
click at [238, 209] on icon "button" at bounding box center [232, 212] width 12 height 12
click at [348, 249] on icon "button" at bounding box center [354, 252] width 18 height 18
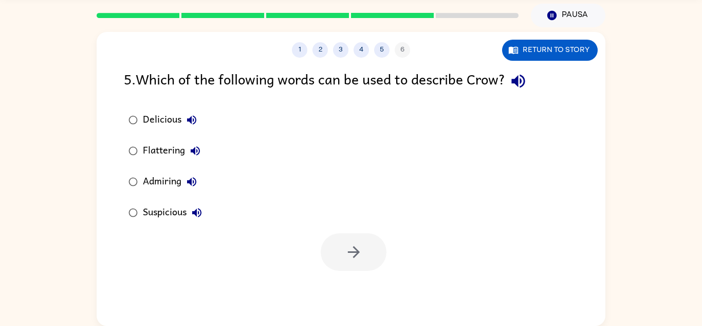
click at [521, 108] on div "Delicious Flattering Admiring Suspicious" at bounding box center [365, 165] width 482 height 123
click at [523, 82] on icon "button" at bounding box center [518, 81] width 13 height 13
click at [195, 111] on button "Delicious" at bounding box center [192, 120] width 21 height 21
click at [196, 148] on icon "button" at bounding box center [195, 150] width 12 height 12
click at [200, 181] on button "Admiring" at bounding box center [192, 181] width 21 height 21
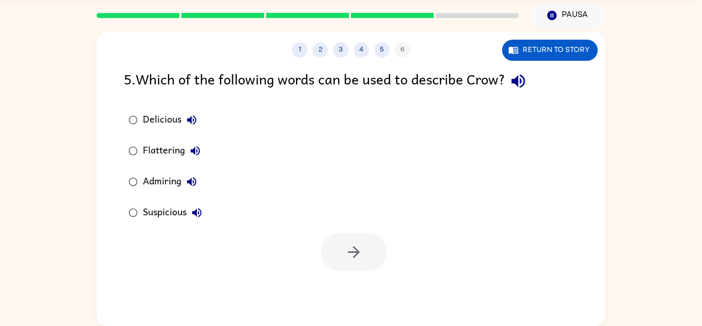
click at [203, 212] on icon "button" at bounding box center [197, 212] width 12 height 12
click at [149, 186] on div "Admiring" at bounding box center [172, 181] width 59 height 21
click at [364, 238] on button "button" at bounding box center [354, 252] width 66 height 38
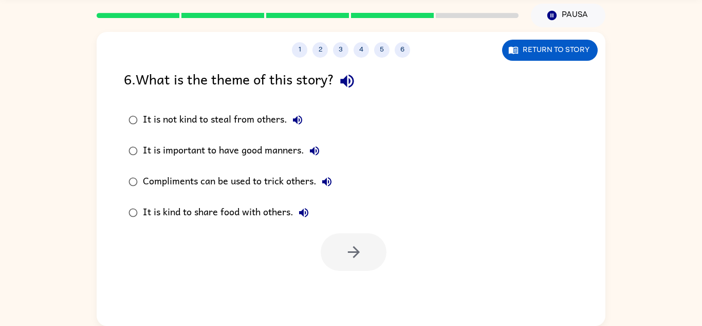
click at [361, 91] on div "6 . What is the theme of this story?" at bounding box center [351, 81] width 455 height 26
click at [356, 81] on icon "button" at bounding box center [347, 81] width 18 height 18
click at [302, 121] on icon "button" at bounding box center [297, 119] width 9 height 9
click at [257, 114] on div "It is not kind to steal from others." at bounding box center [225, 120] width 165 height 21
click at [319, 147] on icon "button" at bounding box center [315, 150] width 12 height 12
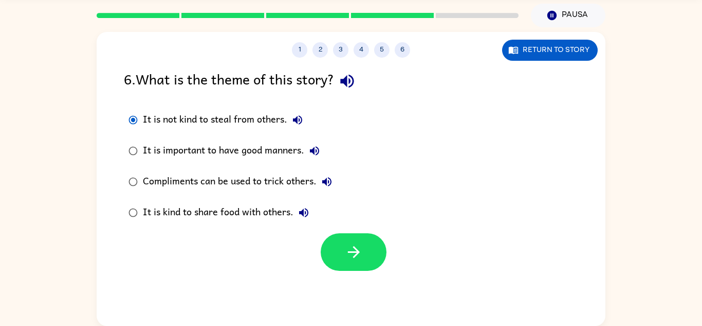
click at [334, 181] on button "Compliments can be used to trick others." at bounding box center [327, 181] width 21 height 21
click at [274, 192] on div "Compliments can be used to trick others." at bounding box center [240, 181] width 194 height 21
click at [311, 207] on button "It is kind to share food with others." at bounding box center [304, 212] width 21 height 21
click at [240, 209] on div "It is kind to share food with others." at bounding box center [228, 212] width 171 height 21
click at [191, 183] on div "Compliments can be used to trick others." at bounding box center [240, 181] width 194 height 21
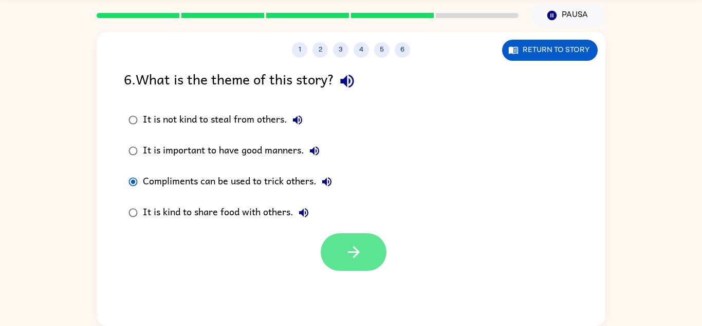
click at [347, 246] on icon "button" at bounding box center [354, 252] width 18 height 18
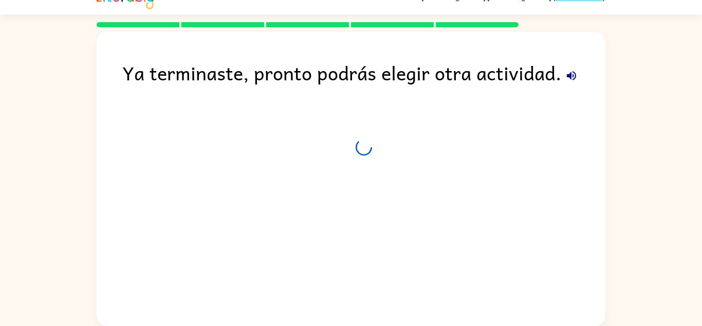
scroll to position [17, 0]
